Goal: Find contact information

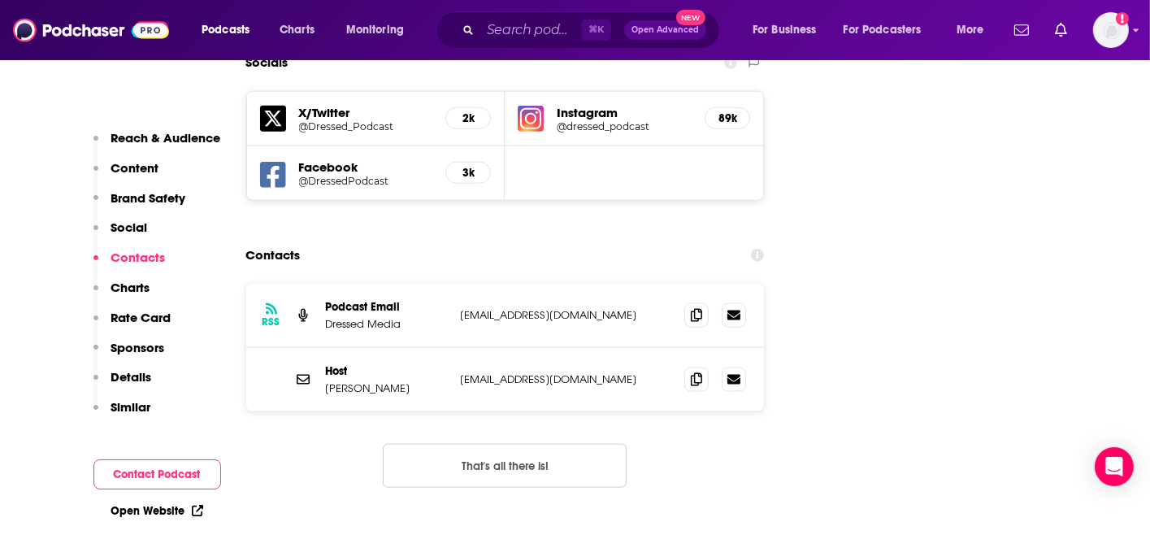
scroll to position [1908, 0]
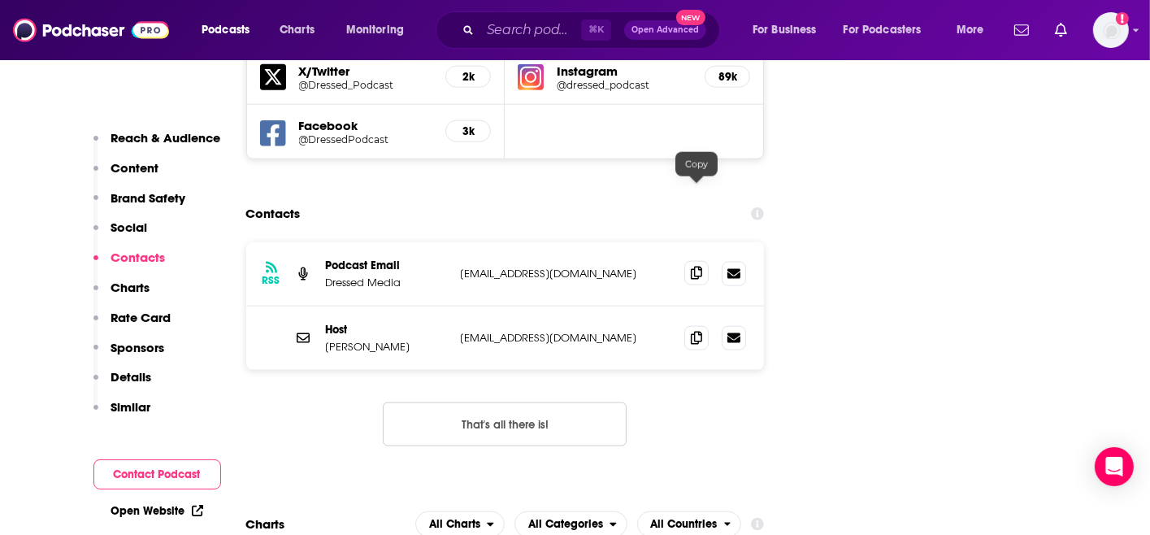
click at [700, 267] on icon at bounding box center [696, 273] width 11 height 13
click at [695, 331] on icon at bounding box center [696, 337] width 11 height 13
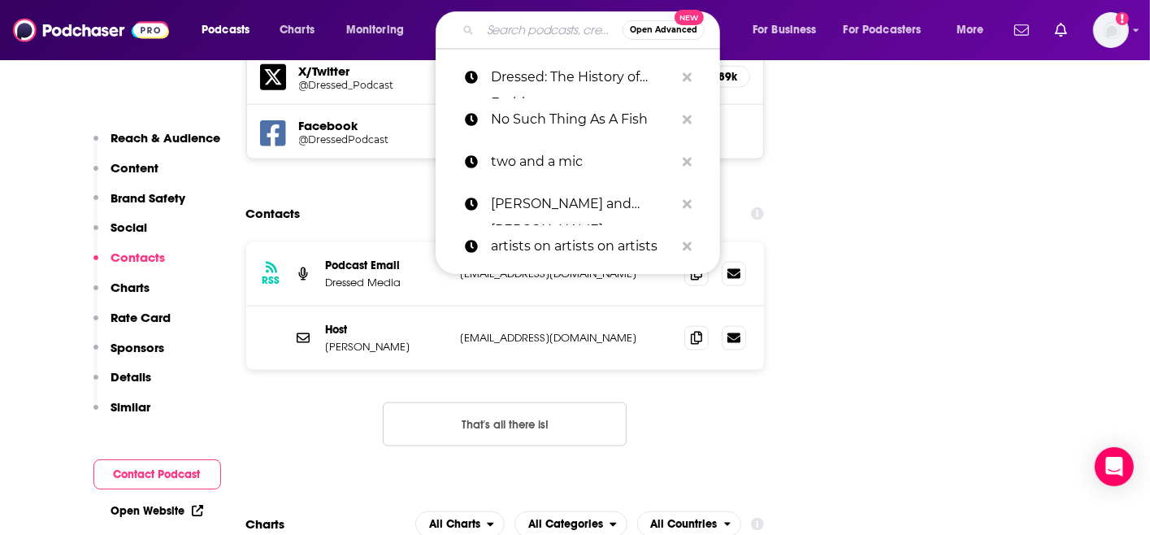
click at [538, 36] on input "Search podcasts, credits, & more..." at bounding box center [551, 30] width 142 height 26
paste input "Ologies with [PERSON_NAME]"
type input "Ologies with [PERSON_NAME]"
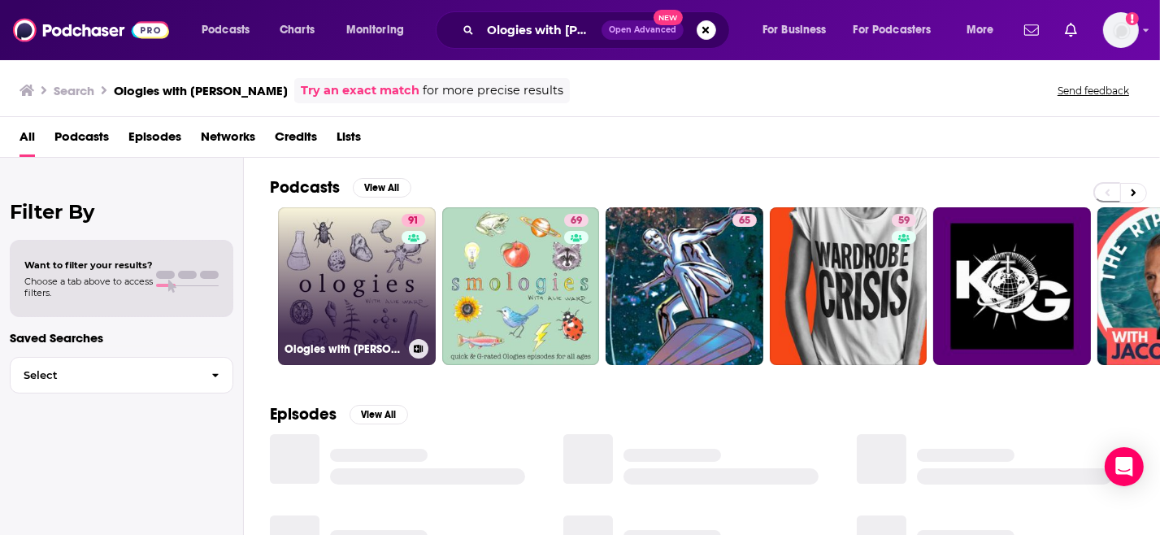
click at [394, 263] on link "91 Ologies with [PERSON_NAME]" at bounding box center [357, 286] width 158 height 158
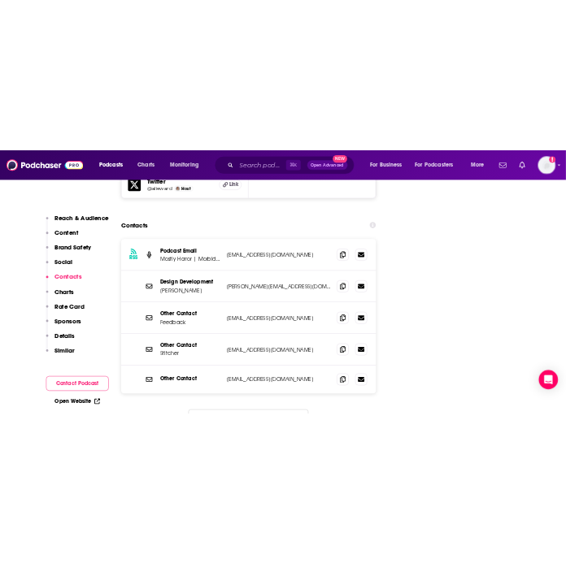
scroll to position [1997, 0]
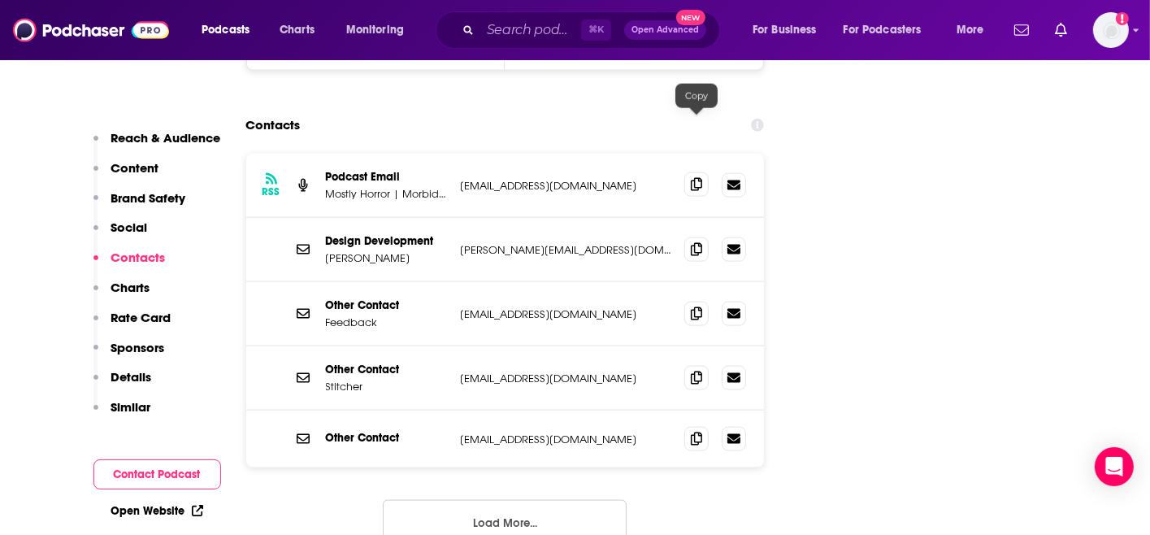
click at [702, 178] on icon at bounding box center [696, 184] width 11 height 13
click at [705, 237] on span at bounding box center [696, 249] width 24 height 24
click at [701, 306] on icon at bounding box center [696, 312] width 11 height 13
click at [692, 432] on icon at bounding box center [696, 438] width 11 height 13
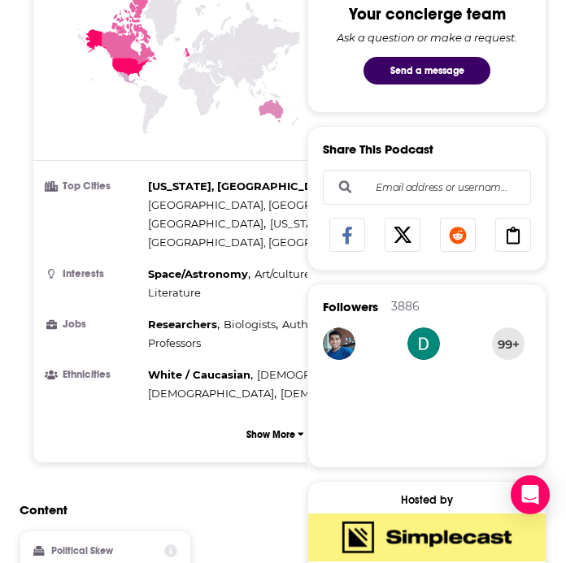
scroll to position [970, 0]
